Goal: Book appointment/travel/reservation

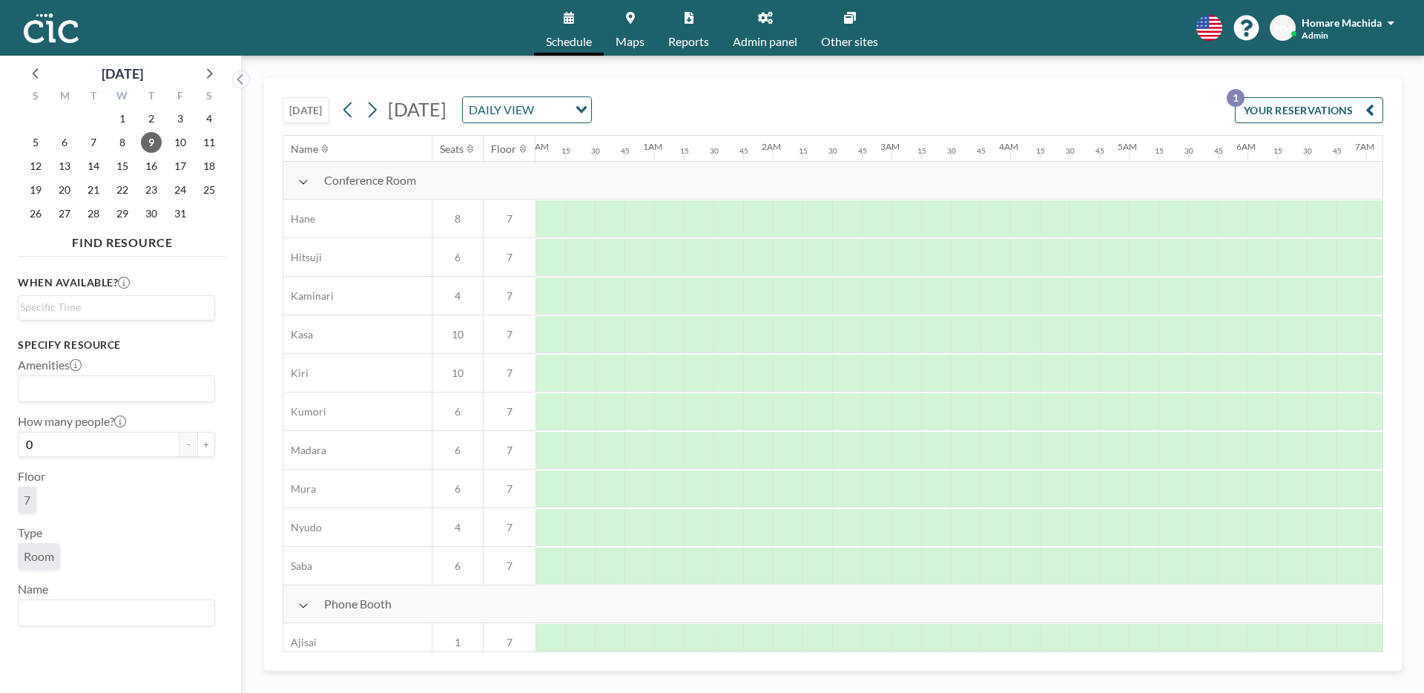
scroll to position [0, 1494]
click at [853, 44] on span "Other sites" at bounding box center [849, 42] width 57 height 12
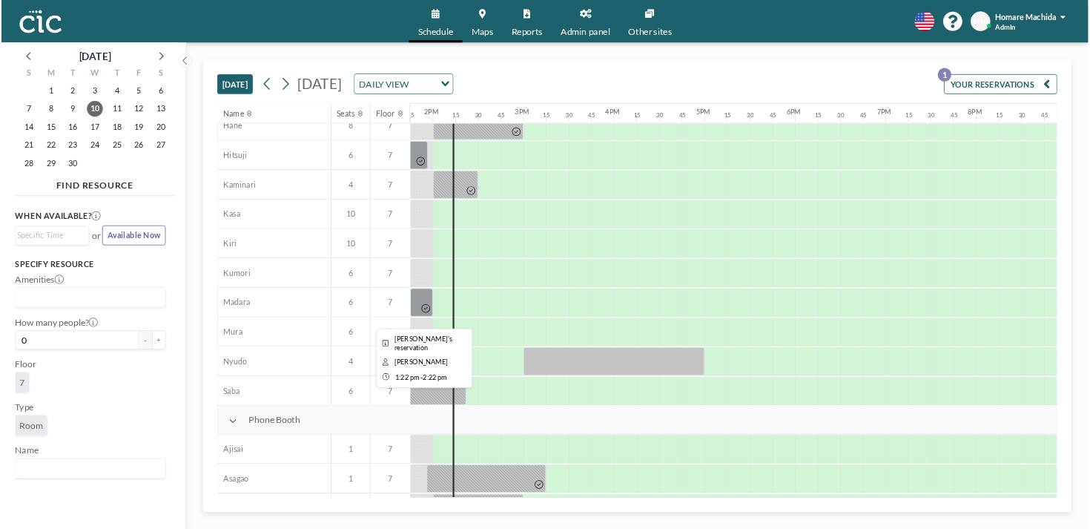
scroll to position [0, 1631]
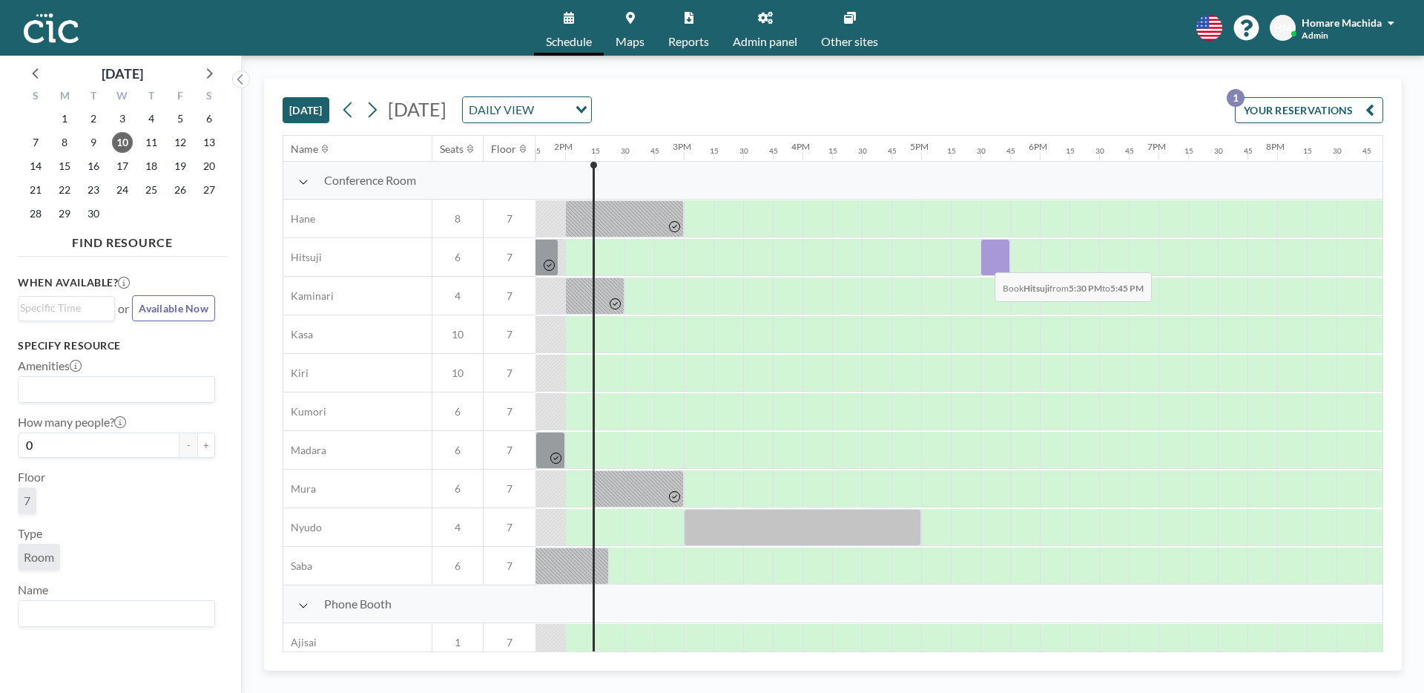
click at [1089, 353] on div "Conference Room [PERSON_NAME] 8 7 Hitsuji 6 7 Kaminari 4 7 Kasa 10 7 Kiri 10 7 …" at bounding box center [201, 373] width 3099 height 423
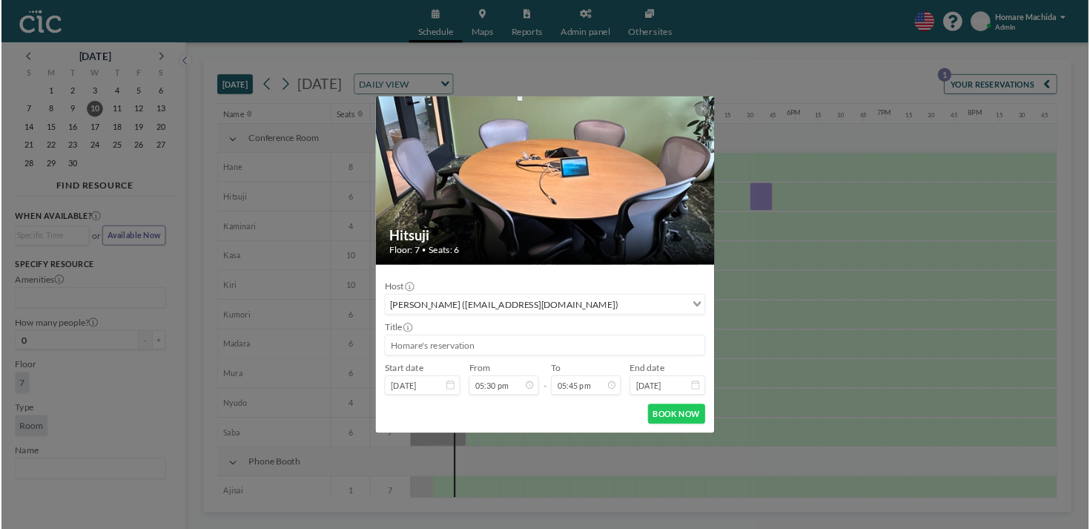
scroll to position [0, 1361]
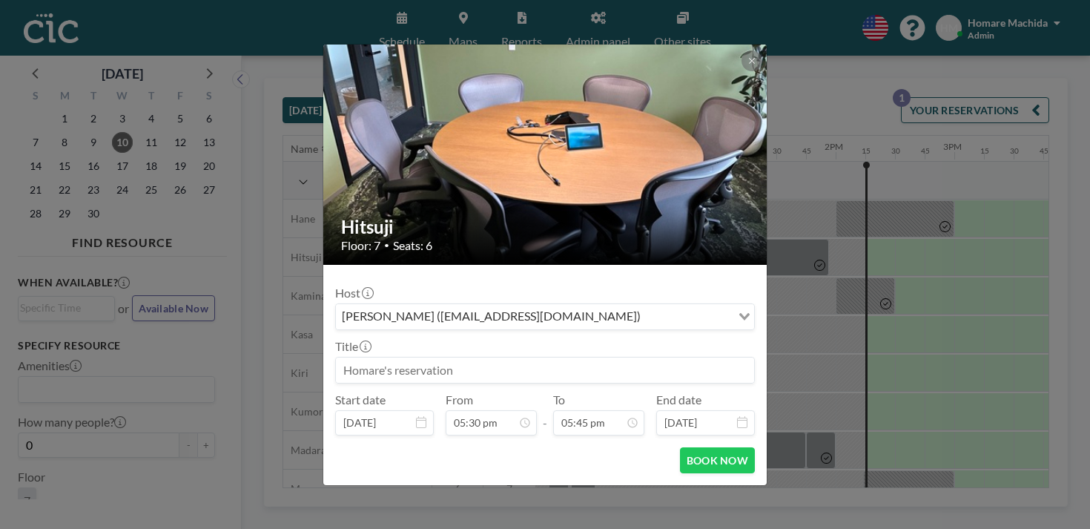
click at [244, 234] on div "Hitsuji Floor: 7 • Seats: 6 Host [PERSON_NAME] ([EMAIL_ADDRESS][DOMAIN_NAME]) L…" at bounding box center [545, 264] width 1090 height 529
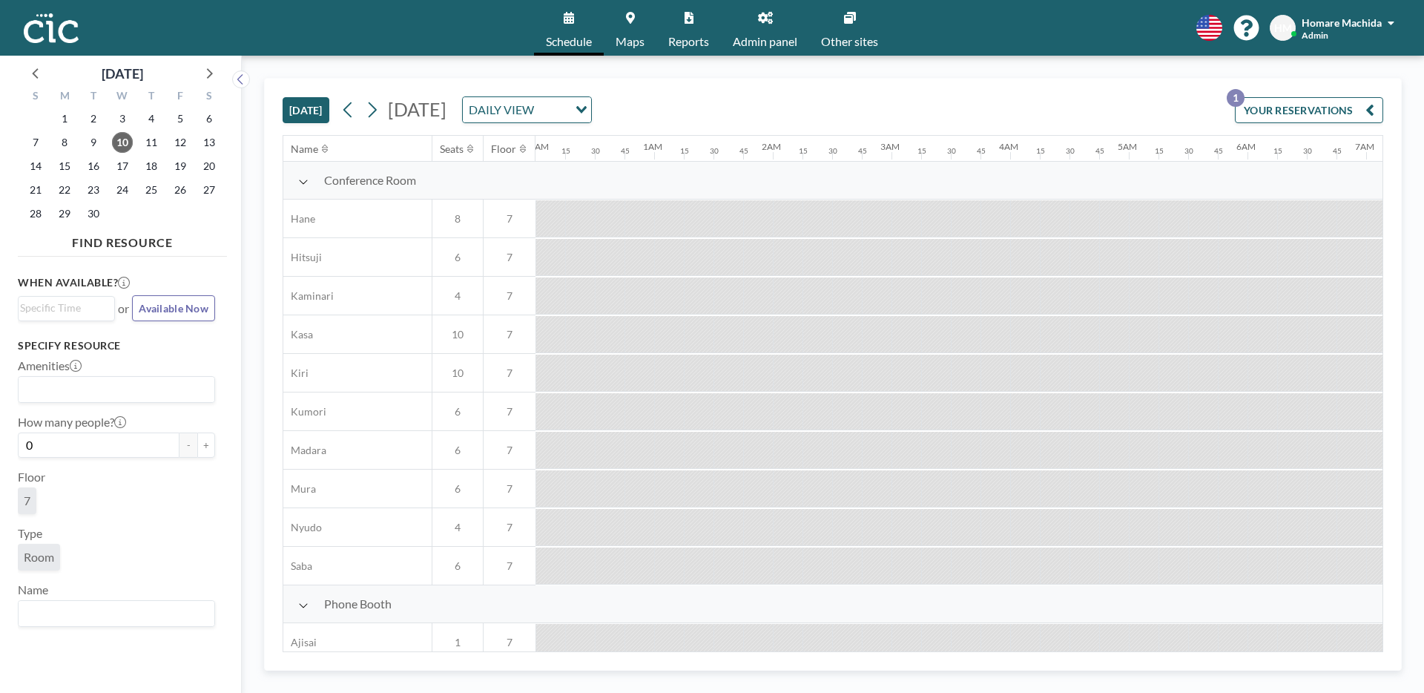
scroll to position [0, 1631]
